Goal: Navigation & Orientation: Find specific page/section

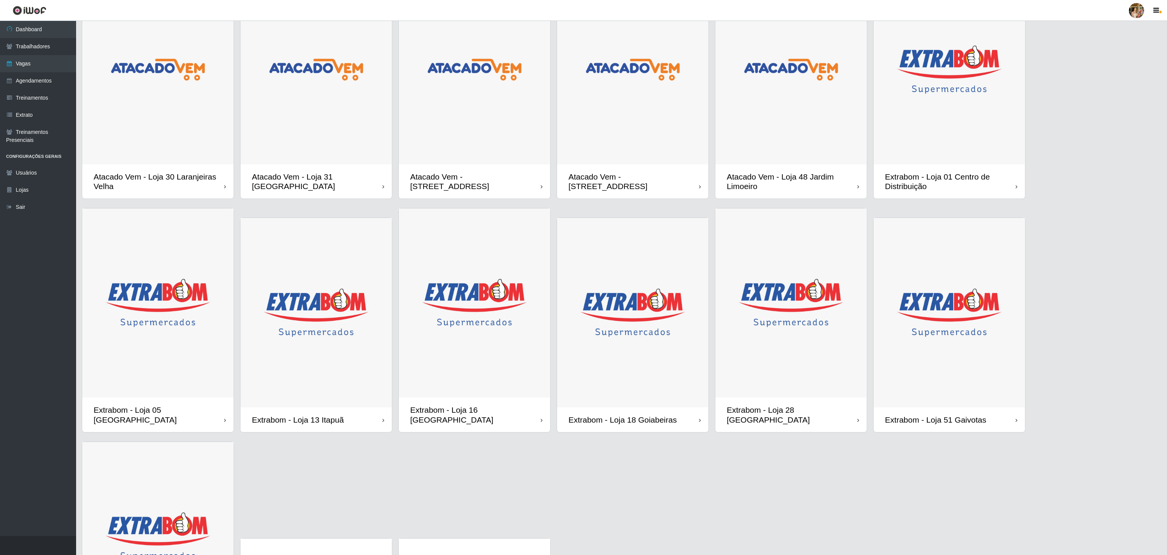
scroll to position [152, 0]
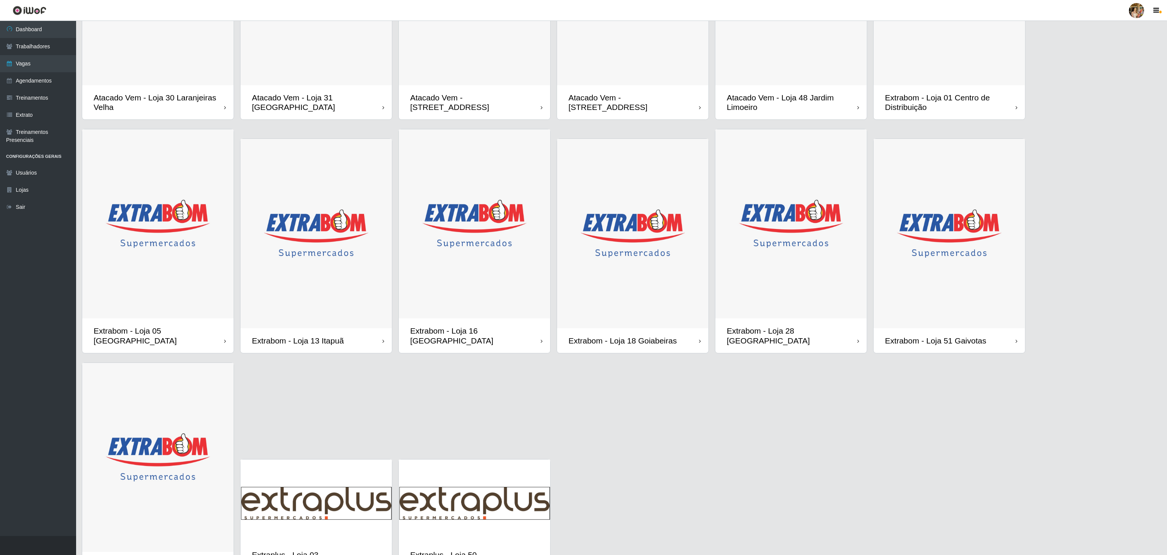
click at [614, 271] on img at bounding box center [632, 233] width 151 height 189
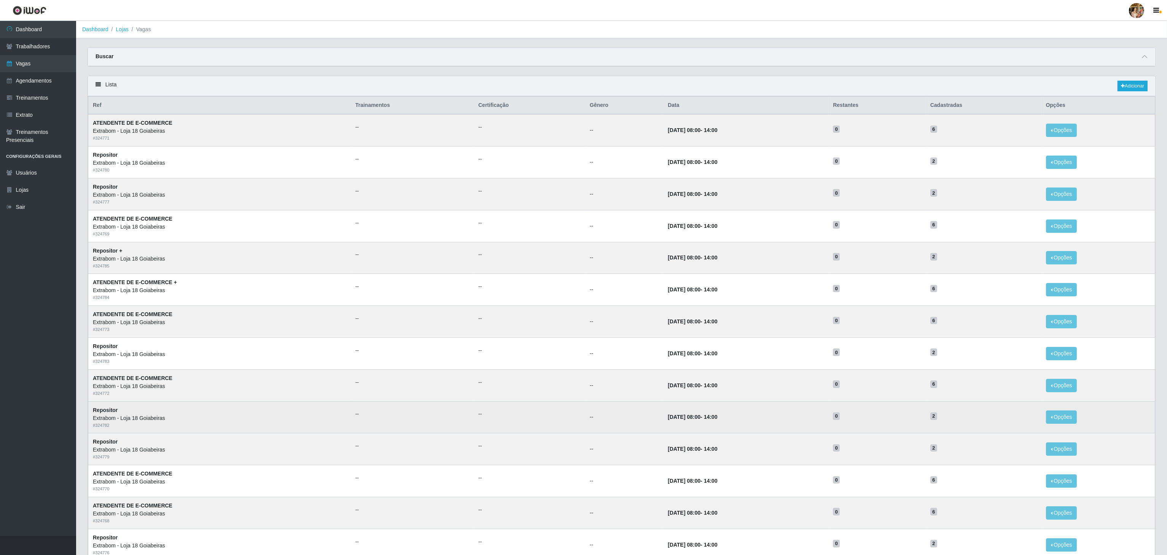
scroll to position [96, 0]
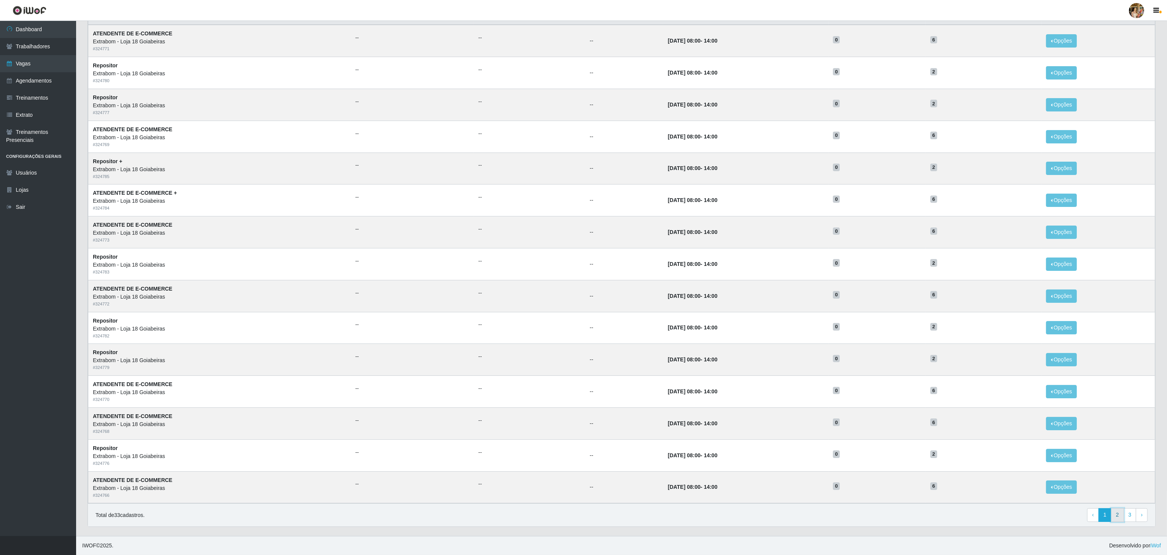
click at [1118, 516] on link "2" at bounding box center [1117, 515] width 13 height 14
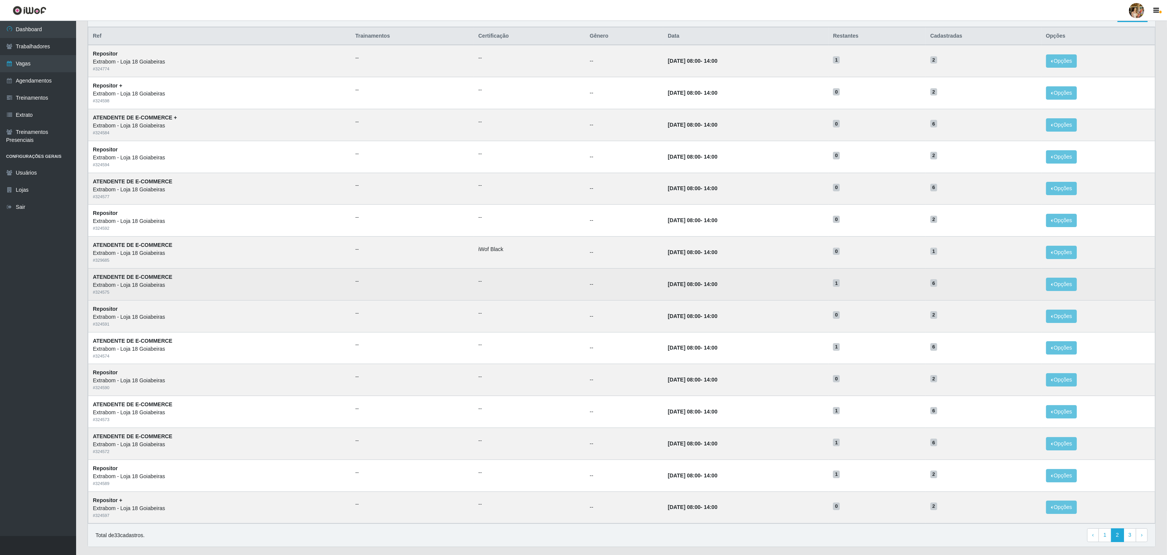
scroll to position [96, 0]
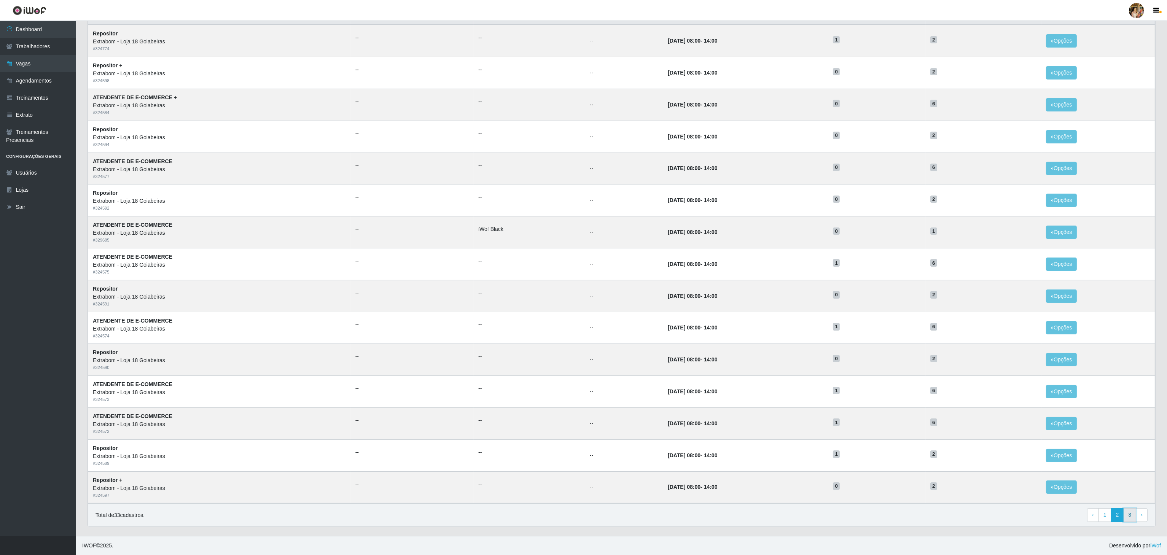
click at [1132, 521] on link "3" at bounding box center [1130, 515] width 13 height 14
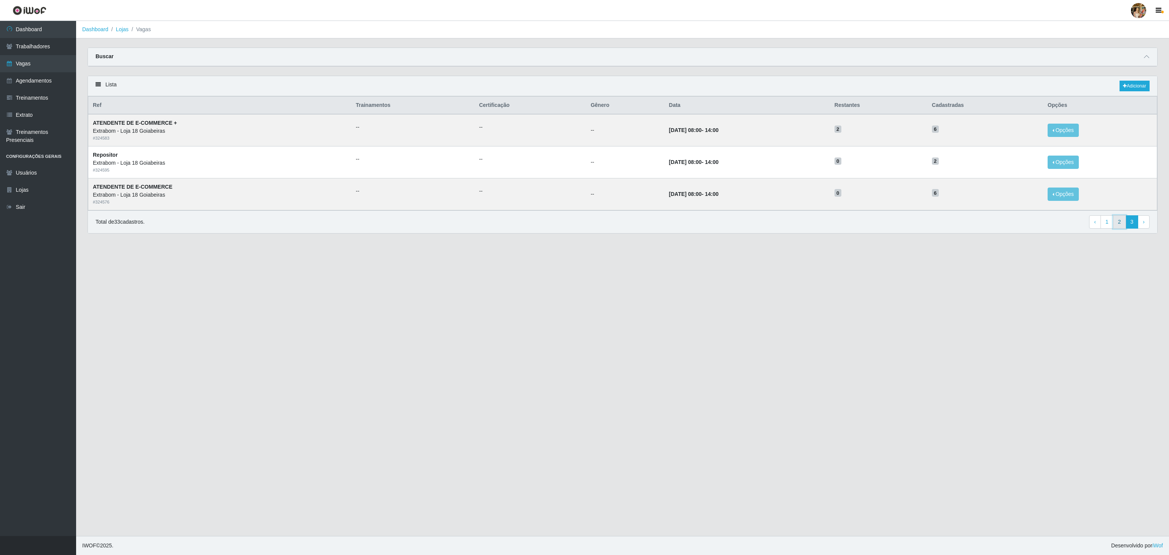
click at [1115, 222] on link "2" at bounding box center [1119, 222] width 13 height 14
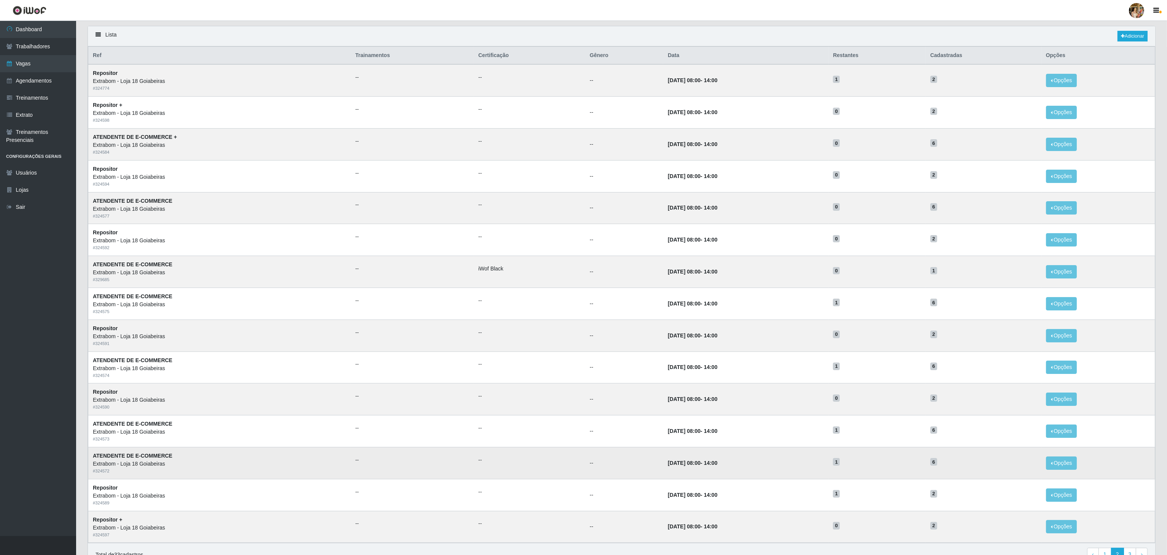
scroll to position [96, 0]
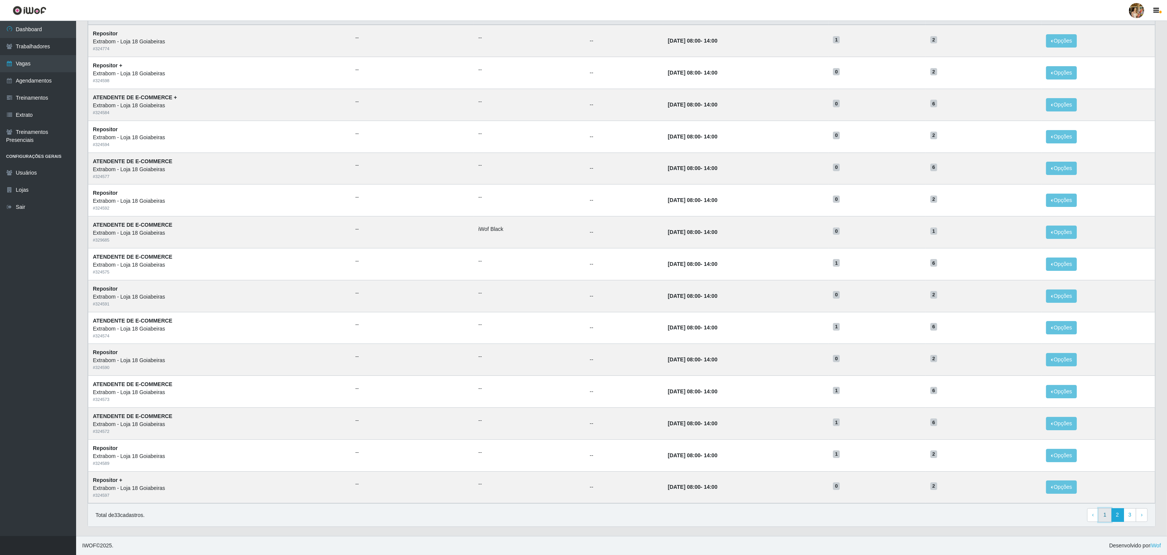
click at [1098, 515] on link "1" at bounding box center [1104, 515] width 13 height 14
